Goal: Information Seeking & Learning: Learn about a topic

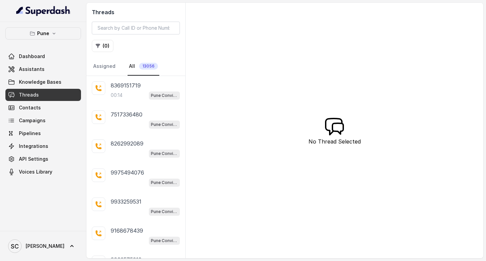
click at [132, 75] on link "All 13056" at bounding box center [144, 66] width 32 height 18
click at [118, 93] on p "00:14" at bounding box center [117, 95] width 12 height 7
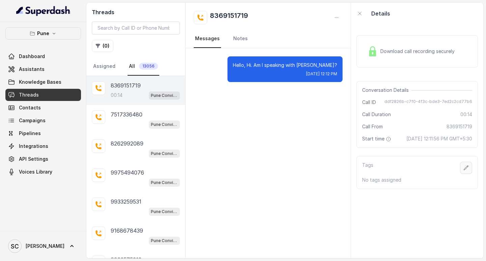
click at [460, 174] on button "button" at bounding box center [466, 168] width 12 height 12
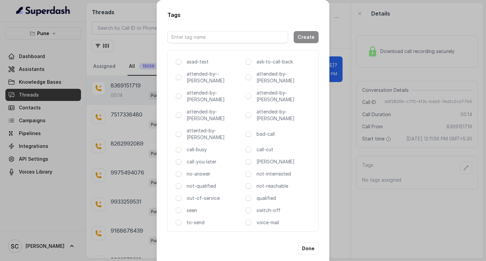
click at [355, 135] on div "Tags Create asad-test ask-to-call-back attended-by--[PERSON_NAME] attended-by-[…" at bounding box center [243, 130] width 486 height 261
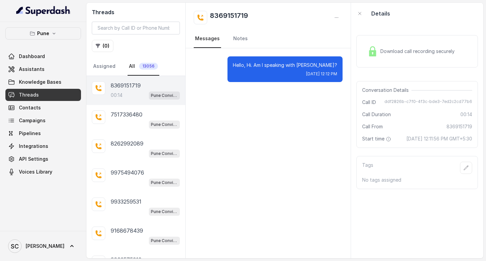
click at [285, 184] on div "Hello, Hi. Am I speaking with [PERSON_NAME]? [DATE] 12:12 PM" at bounding box center [268, 153] width 165 height 210
click at [123, 115] on p "7517336480" at bounding box center [127, 114] width 32 height 8
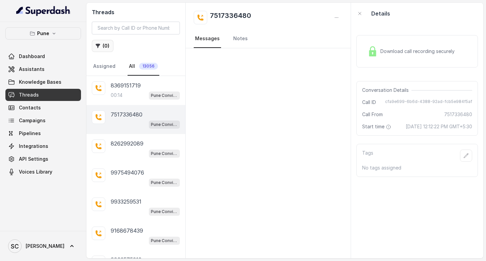
click at [109, 48] on button "( 0 )" at bounding box center [103, 46] width 22 height 12
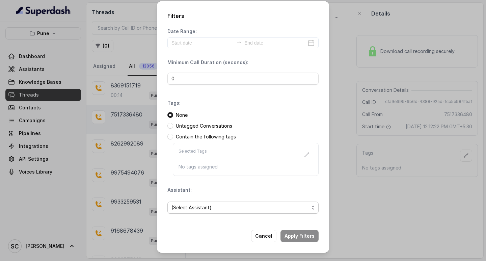
click at [226, 212] on span "(Select Assistant)" at bounding box center [242, 207] width 151 height 12
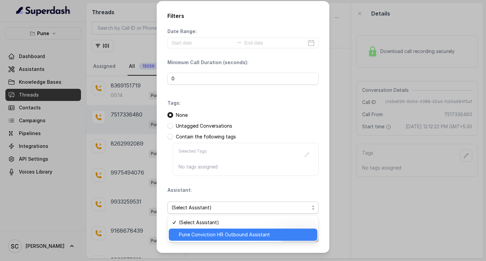
click at [221, 231] on span "Pune Conviction HR Outbound Assistant" at bounding box center [246, 234] width 134 height 8
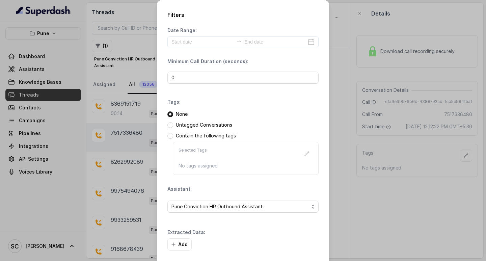
click at [304, 232] on div "Extracted Data: Add" at bounding box center [242, 240] width 151 height 22
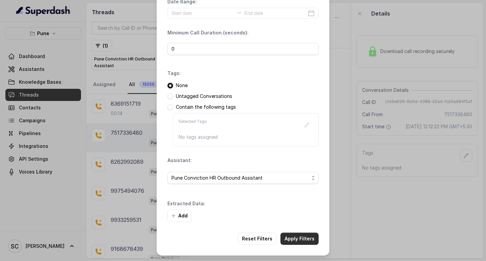
click at [308, 237] on button "Apply Filters" at bounding box center [299, 238] width 38 height 12
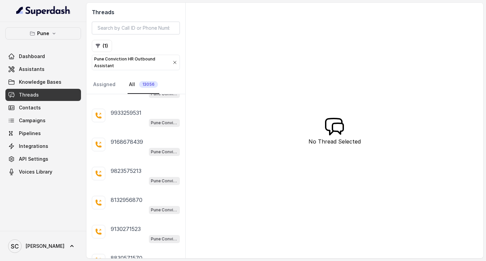
scroll to position [145, 0]
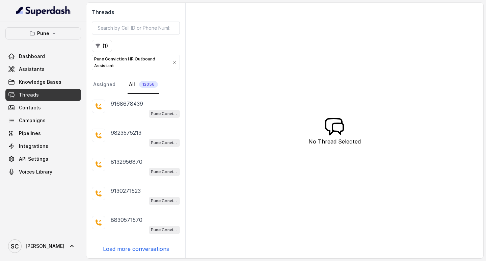
click at [143, 252] on p "Load more conversations" at bounding box center [136, 249] width 66 height 8
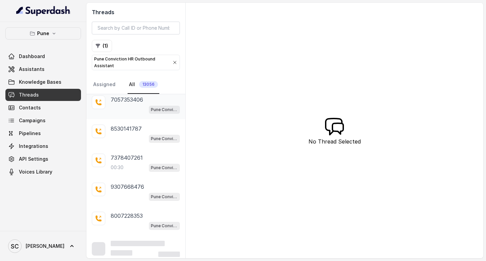
scroll to position [1604, 0]
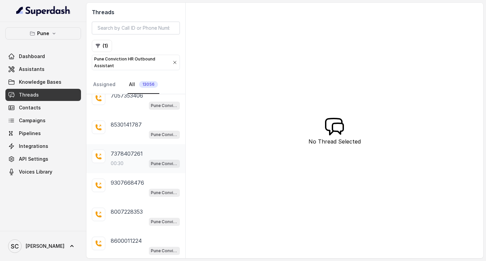
click at [115, 166] on p "00:30" at bounding box center [117, 163] width 13 height 7
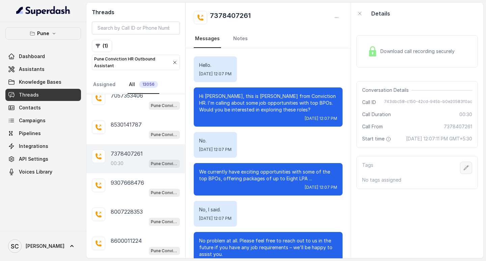
click at [463, 170] on icon "button" at bounding box center [465, 167] width 5 height 5
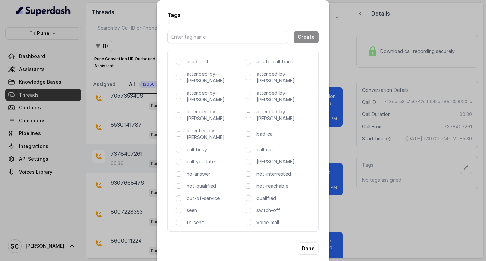
click at [246, 112] on span at bounding box center [248, 114] width 5 height 5
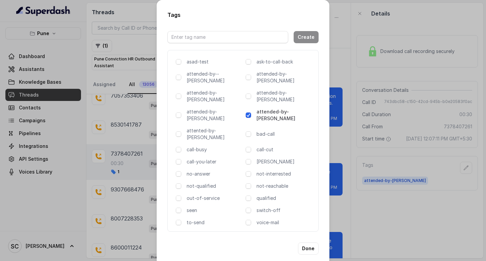
click at [283, 108] on p "attended-by-[PERSON_NAME]" at bounding box center [284, 114] width 56 height 13
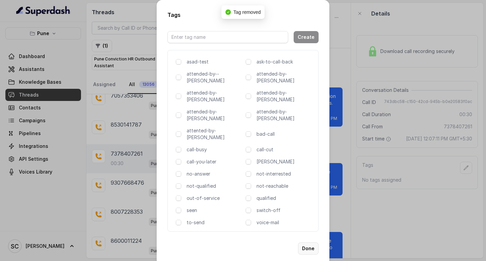
click at [304, 242] on button "Done" at bounding box center [308, 248] width 21 height 12
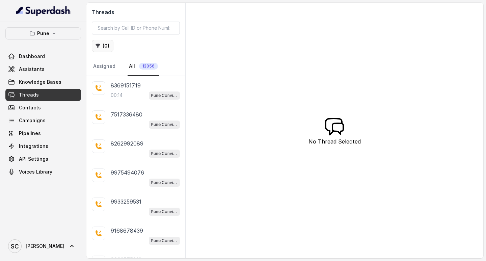
click at [103, 46] on button "( 0 )" at bounding box center [103, 46] width 22 height 12
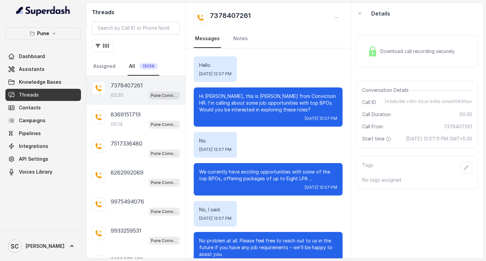
scroll to position [21, 0]
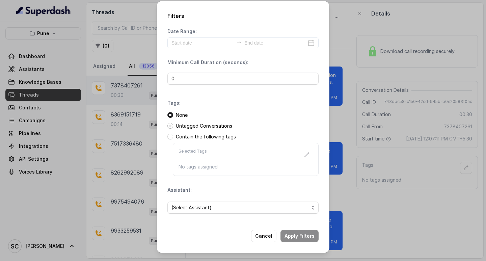
click at [172, 124] on span at bounding box center [170, 126] width 6 height 6
click at [194, 210] on span "(Select Assistant)" at bounding box center [240, 207] width 138 height 8
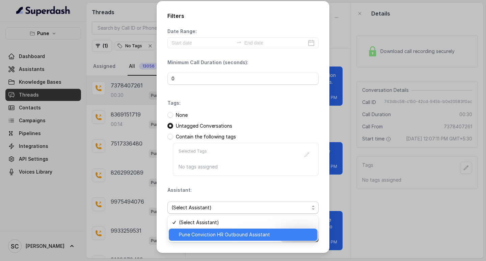
click at [195, 229] on div "Pune Conviction HR Outbound Assistant" at bounding box center [243, 234] width 148 height 12
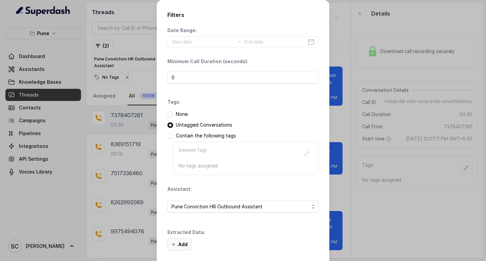
click at [178, 244] on button "Add" at bounding box center [179, 244] width 24 height 12
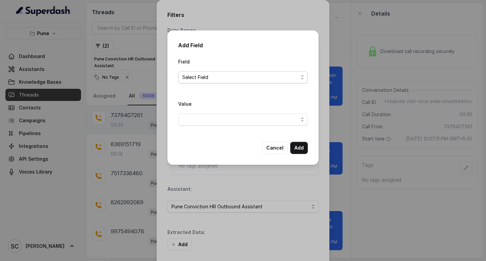
click at [199, 79] on span "Select Field" at bounding box center [240, 77] width 116 height 8
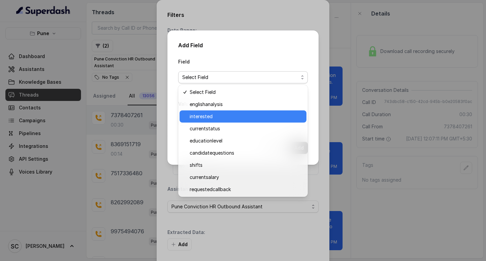
click at [201, 116] on span "interested" at bounding box center [246, 116] width 113 height 8
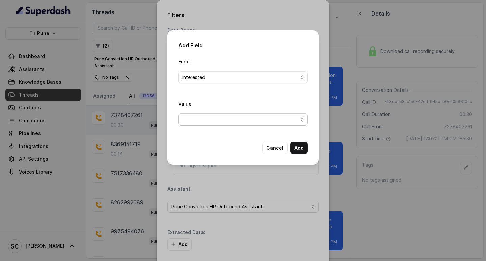
click at [200, 118] on span "button" at bounding box center [243, 119] width 130 height 12
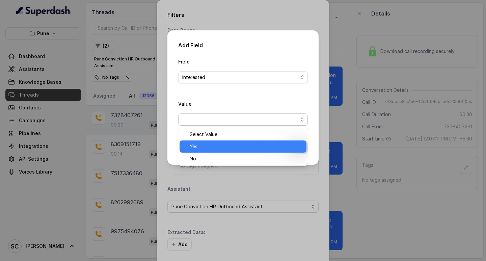
click at [201, 144] on span "Yes" at bounding box center [246, 146] width 113 height 8
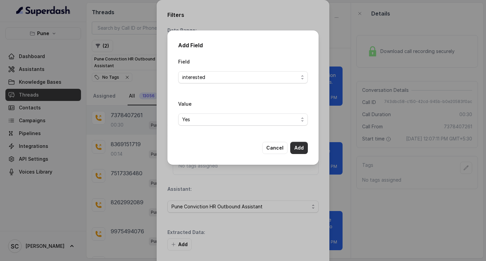
click at [304, 148] on button "Add" at bounding box center [299, 148] width 18 height 12
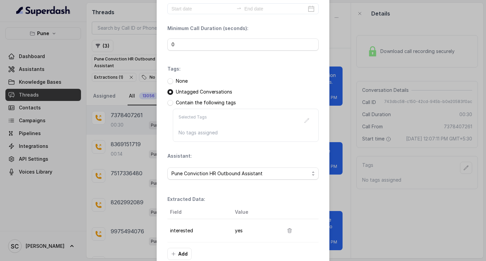
scroll to position [71, 0]
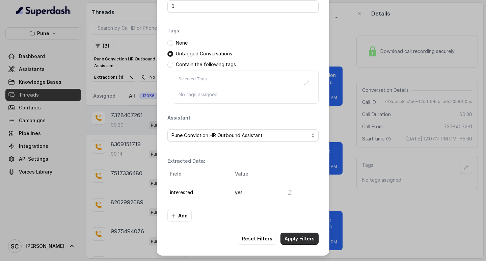
click at [305, 241] on button "Apply Filters" at bounding box center [299, 238] width 38 height 12
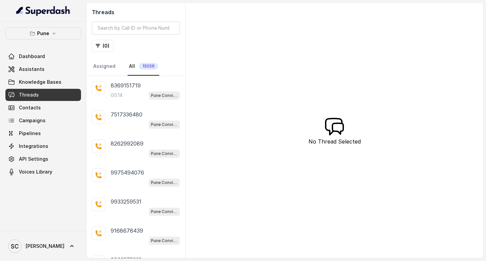
click at [28, 91] on link "Threads" at bounding box center [43, 95] width 76 height 12
click at [107, 50] on button "( 0 )" at bounding box center [103, 46] width 22 height 12
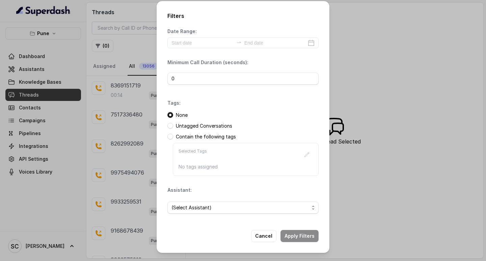
click at [110, 82] on div "Filters Date Range: Minimum Call Duration (seconds): 0 Tags: None Untagged Conv…" at bounding box center [243, 130] width 486 height 261
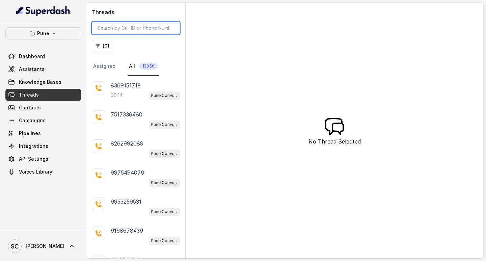
click at [100, 30] on input "search" at bounding box center [136, 28] width 88 height 13
click at [125, 28] on input "search" at bounding box center [136, 28] width 88 height 13
click at [144, 31] on input "search" at bounding box center [136, 28] width 88 height 13
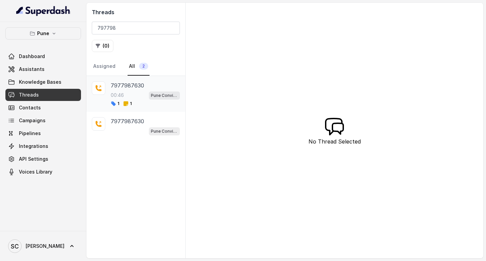
click at [134, 88] on p "7977987630" at bounding box center [127, 85] width 33 height 8
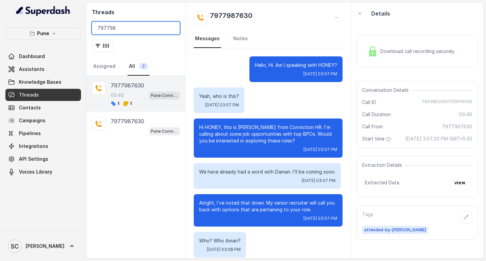
click at [119, 25] on input "797798" at bounding box center [136, 28] width 88 height 13
type input "7"
